Goal: Transaction & Acquisition: Purchase product/service

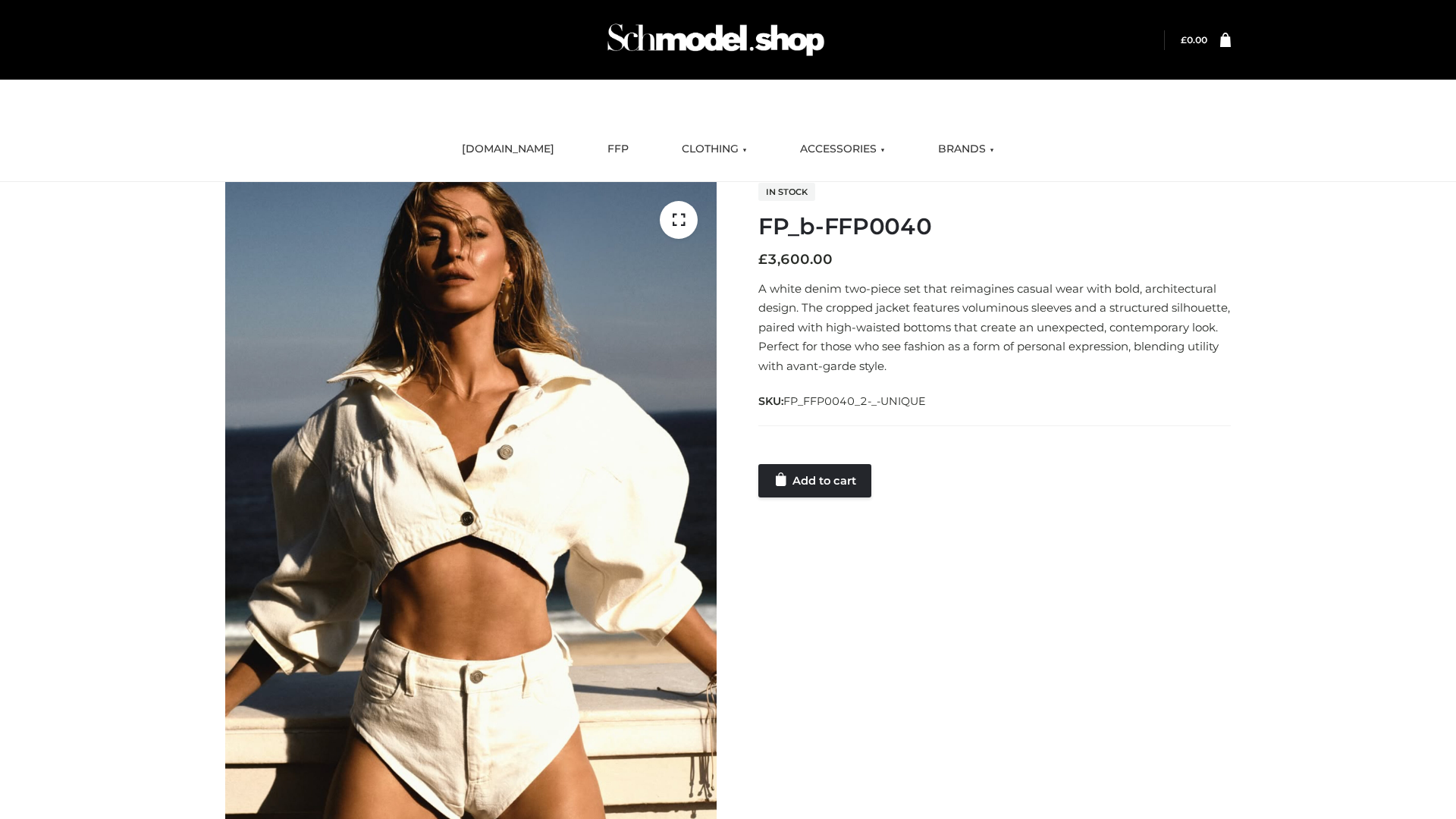
click at [816, 481] on link "Add to cart" at bounding box center [814, 481] width 113 height 34
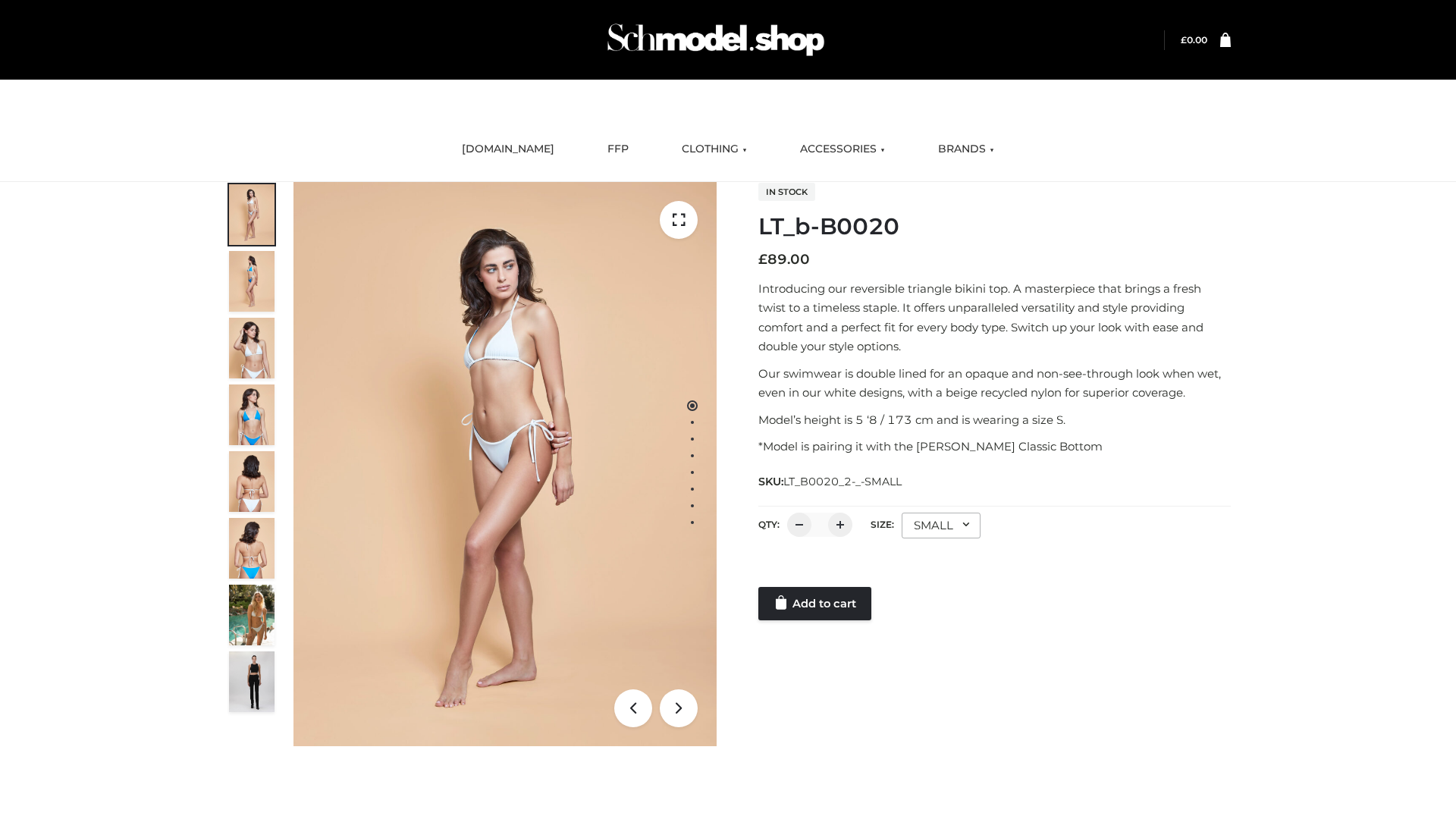
click at [816, 604] on link "Add to cart" at bounding box center [814, 604] width 113 height 34
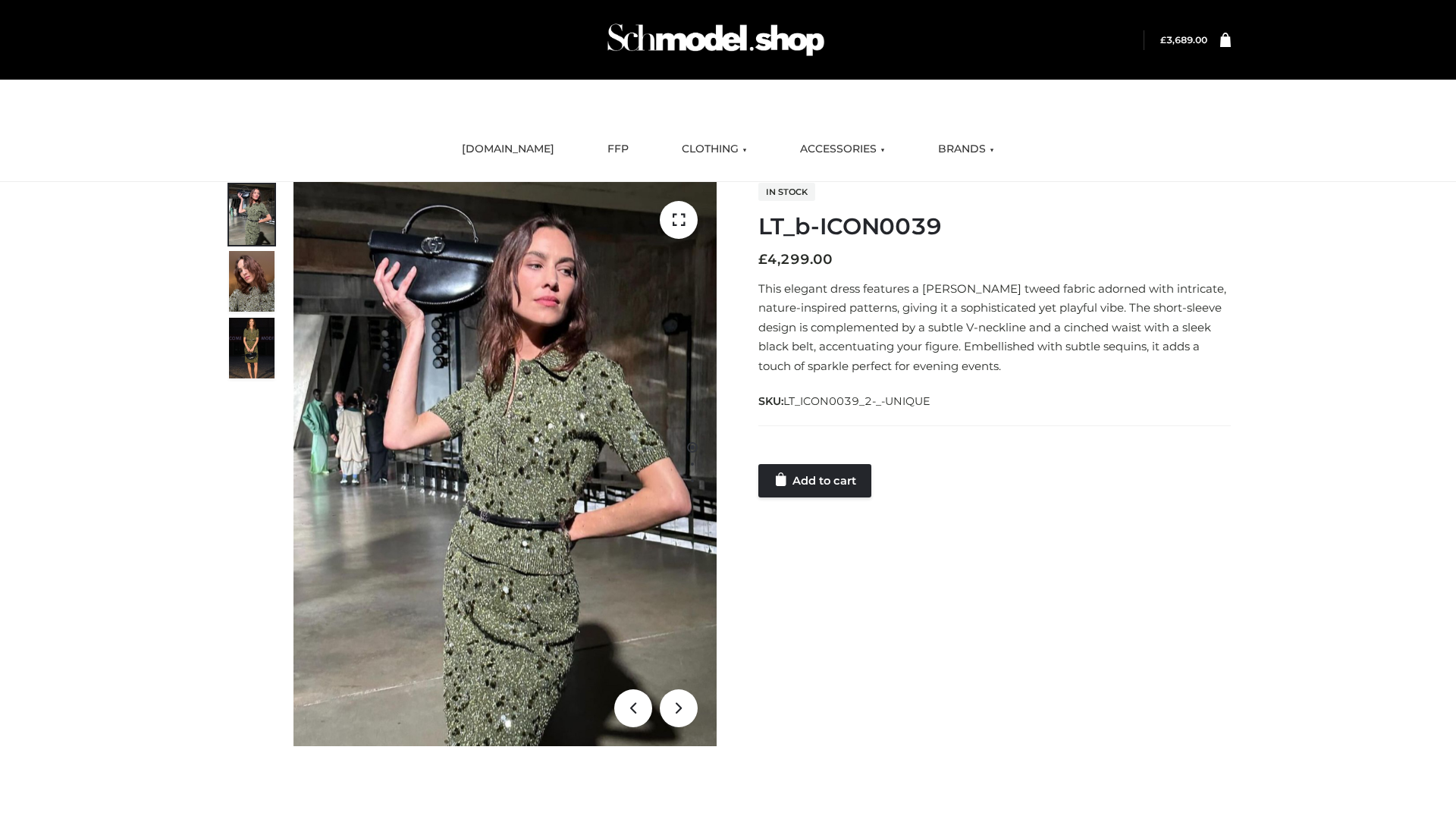
click at [816, 481] on link "Add to cart" at bounding box center [814, 481] width 113 height 34
